Goal: Information Seeking & Learning: Check status

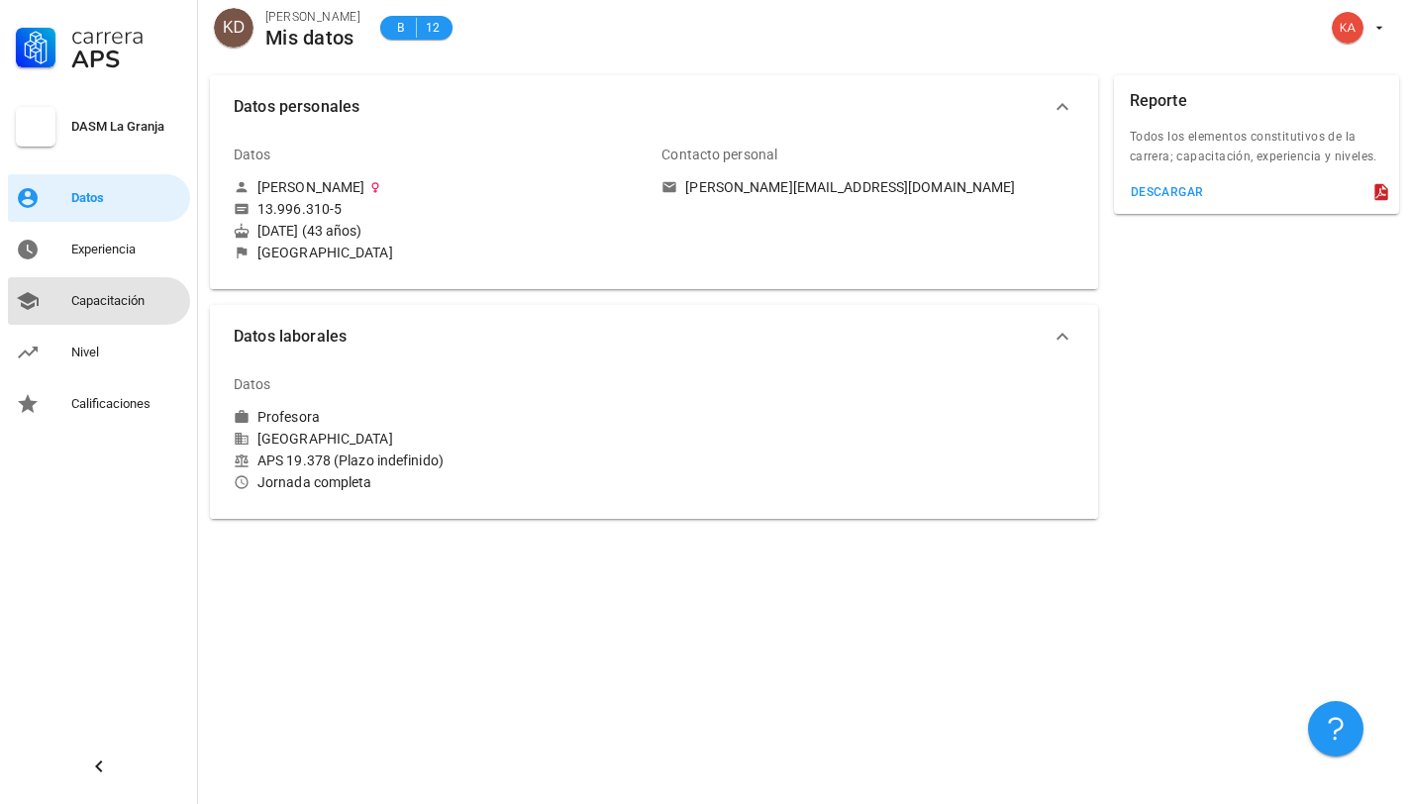
click at [87, 293] on div "Capacitación" at bounding box center [126, 301] width 111 height 16
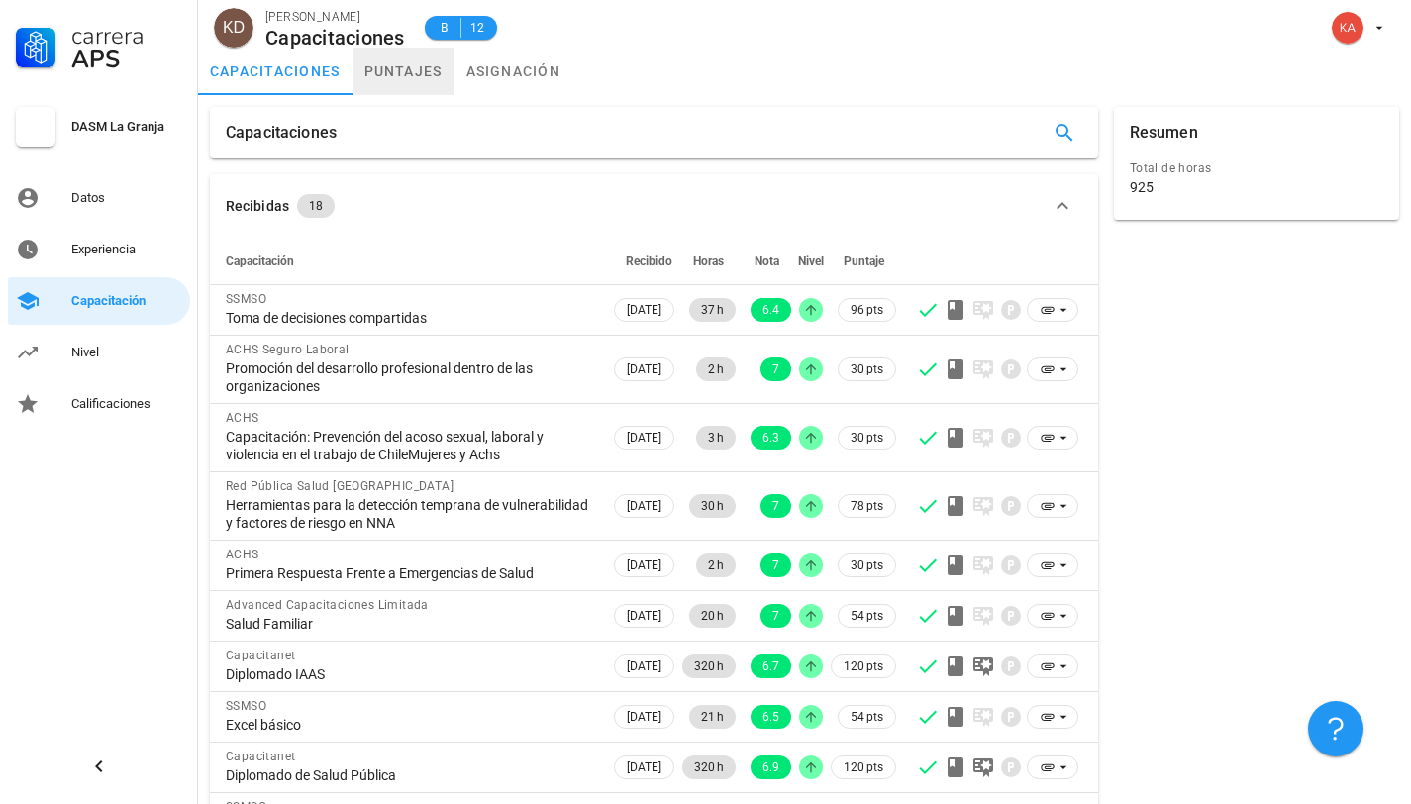
click at [442, 68] on link "puntajes" at bounding box center [403, 72] width 102 height 48
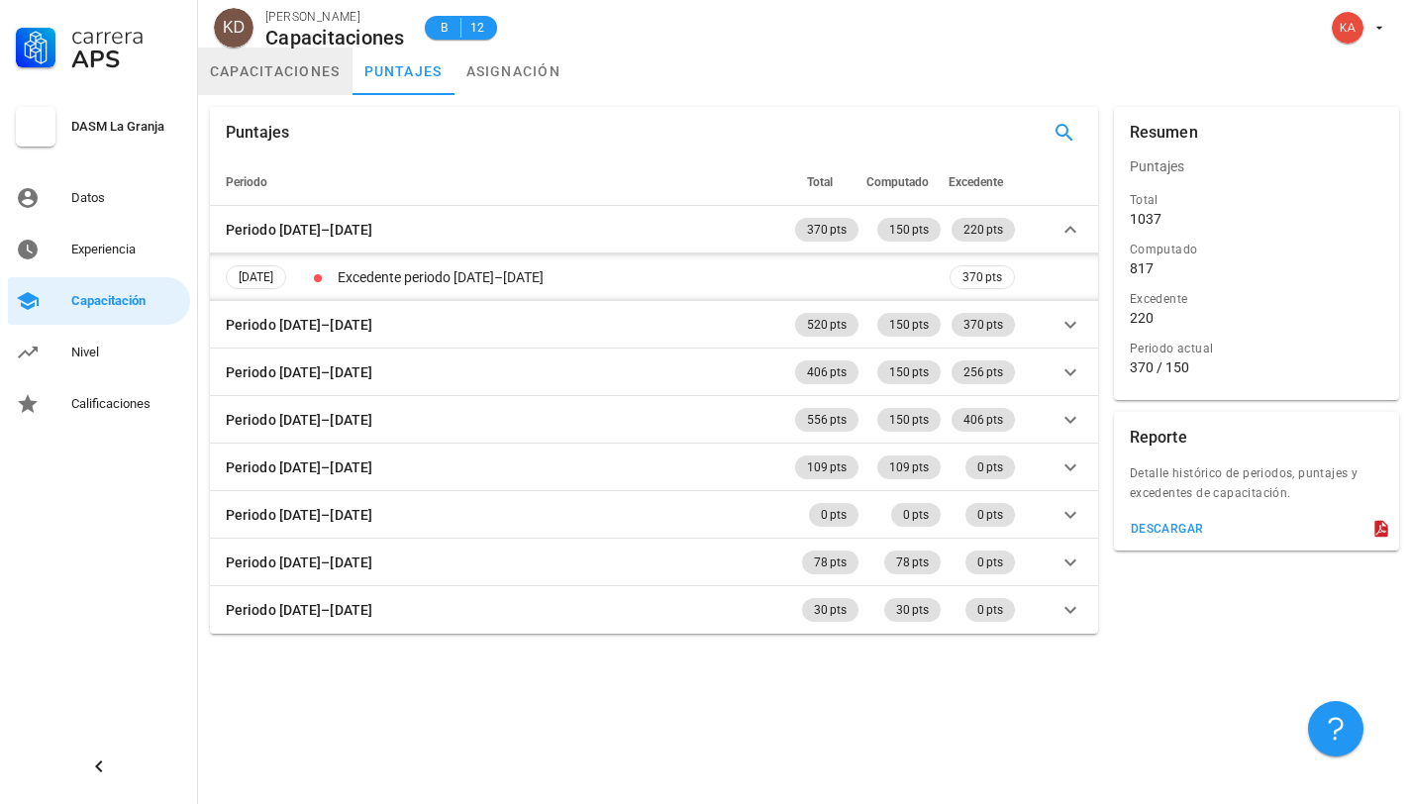
click at [278, 67] on link "capacitaciones" at bounding box center [275, 72] width 154 height 48
